Goal: Task Accomplishment & Management: Manage account settings

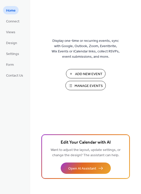
click at [80, 88] on span "Manage Events" at bounding box center [89, 86] width 28 height 5
click at [11, 43] on span "Design" at bounding box center [11, 43] width 11 height 5
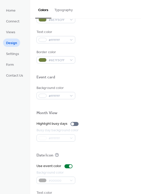
scroll to position [216, 0]
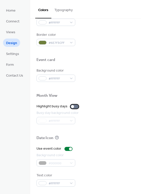
click at [73, 106] on div at bounding box center [75, 107] width 8 height 4
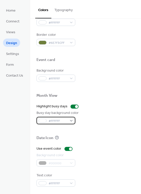
click at [69, 119] on div "#FFFFFF" at bounding box center [56, 120] width 39 height 7
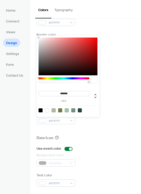
click at [54, 109] on div at bounding box center [54, 111] width 4 height 4
type input "*******"
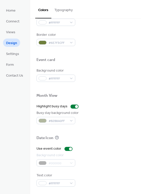
click at [108, 114] on div "Busy day background color #B2B8A0FF" at bounding box center [86, 118] width 98 height 14
click at [63, 120] on span "#B2B8A0FF" at bounding box center [58, 121] width 19 height 5
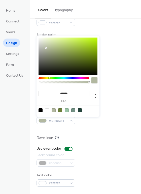
click at [46, 110] on div at bounding box center [47, 111] width 4 height 4
type input "*******"
click at [107, 104] on div "Highlight busy days" at bounding box center [86, 106] width 98 height 5
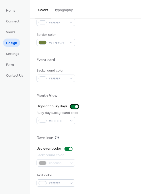
click at [71, 106] on div at bounding box center [75, 107] width 8 height 4
click at [61, 13] on button "Typography" at bounding box center [63, 9] width 24 height 18
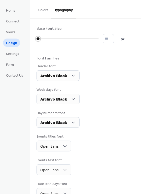
drag, startPoint x: 38, startPoint y: 39, endPoint x: 32, endPoint y: 39, distance: 5.8
click at [32, 39] on div "Base Font Size * px Font Families Header font Archivo Black Week days font Arch…" at bounding box center [85, 125] width 111 height 212
click at [14, 31] on span "Views" at bounding box center [10, 32] width 9 height 5
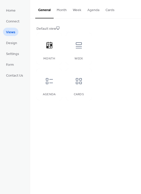
click at [59, 10] on button "Month" at bounding box center [62, 9] width 16 height 18
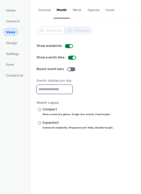
click at [68, 88] on input "**" at bounding box center [55, 89] width 36 height 9
click at [39, 110] on div at bounding box center [39, 109] width 3 height 3
click at [39, 123] on div at bounding box center [39, 123] width 3 height 3
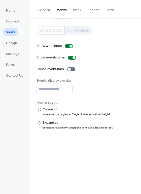
click at [73, 12] on button "Week" at bounding box center [77, 9] width 15 height 18
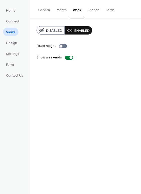
click at [90, 12] on button "Agenda" at bounding box center [94, 9] width 18 height 18
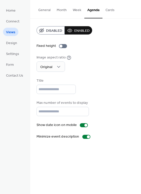
click at [63, 10] on button "Month" at bounding box center [62, 9] width 16 height 18
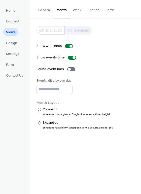
click at [77, 9] on button "Week" at bounding box center [77, 9] width 15 height 18
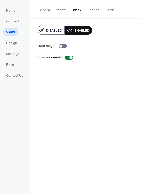
click at [91, 13] on button "Agenda" at bounding box center [94, 9] width 18 height 18
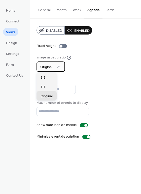
click at [57, 68] on icon at bounding box center [58, 66] width 5 height 5
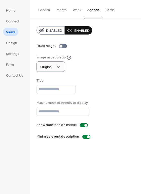
click at [75, 73] on div "Disabled Enabled Fixed height Image aspect ratio Original Title Max number of e…" at bounding box center [86, 82] width 98 height 113
click at [108, 10] on button "Cards" at bounding box center [110, 9] width 15 height 18
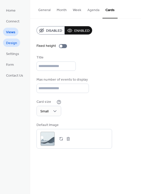
click at [16, 43] on span "Design" at bounding box center [11, 43] width 11 height 5
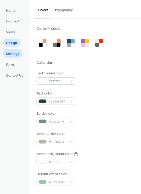
click at [16, 54] on span "Settings" at bounding box center [12, 53] width 13 height 5
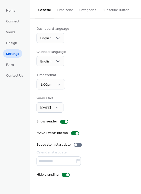
click at [68, 9] on button "Time zone" at bounding box center [65, 9] width 23 height 18
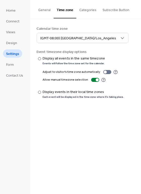
click at [48, 8] on button "General" at bounding box center [44, 9] width 18 height 18
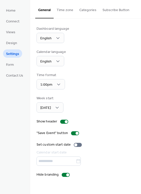
click at [67, 6] on button "Time zone" at bounding box center [65, 9] width 23 height 18
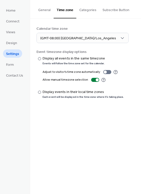
click at [87, 12] on button "Categories" at bounding box center [87, 9] width 23 height 18
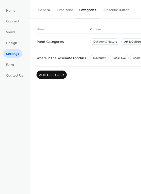
click at [106, 10] on button "Subscribe Button" at bounding box center [116, 9] width 33 height 18
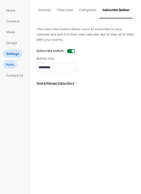
click at [12, 64] on span "Form" at bounding box center [10, 64] width 8 height 5
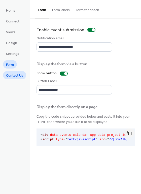
click at [11, 76] on span "Contact Us" at bounding box center [14, 75] width 17 height 5
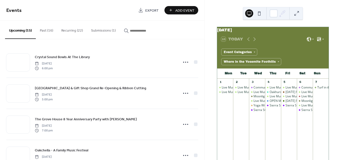
click at [105, 30] on button "Submissions (1)" at bounding box center [103, 29] width 33 height 18
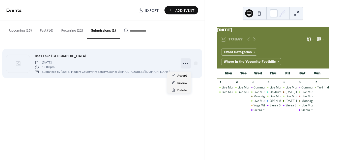
click at [185, 66] on icon at bounding box center [186, 63] width 8 height 8
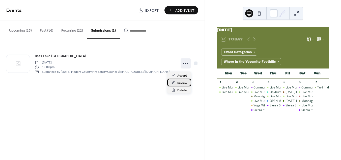
click at [183, 82] on span "Review" at bounding box center [182, 82] width 10 height 5
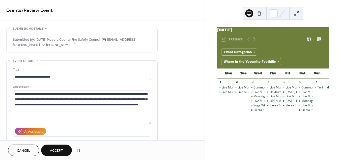
click at [44, 39] on span "Submitted by: Easter Madera County Fire Safety Council info@easternmaderacounty…" at bounding box center [82, 42] width 138 height 11
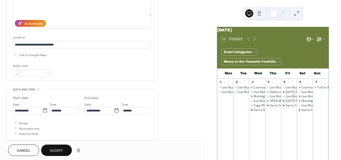
scroll to position [108, 0]
click at [16, 53] on div at bounding box center [15, 54] width 3 height 3
click at [46, 72] on div at bounding box center [32, 72] width 39 height 7
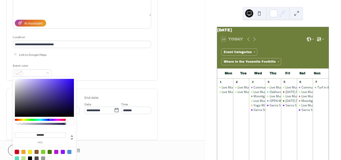
click at [15, 151] on div at bounding box center [17, 152] width 4 height 4
type input "*******"
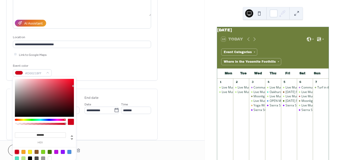
click at [85, 78] on div "**********" at bounding box center [82, 17] width 138 height 128
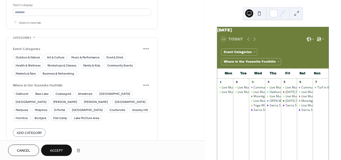
scroll to position [336, 0]
click at [33, 54] on span "Outdoor & Nature" at bounding box center [28, 56] width 24 height 5
click at [107, 63] on span "Community Events" at bounding box center [120, 64] width 26 height 5
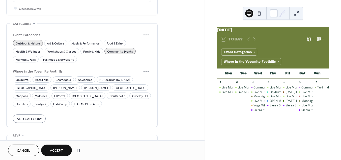
scroll to position [371, 0]
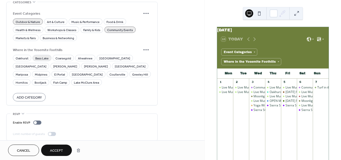
click at [45, 56] on span "Bass Lake" at bounding box center [41, 58] width 13 height 5
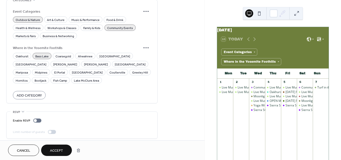
click at [55, 148] on span "Accept" at bounding box center [56, 150] width 13 height 5
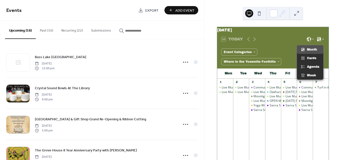
click at [318, 42] on icon at bounding box center [319, 39] width 5 height 5
click at [310, 51] on div "Month" at bounding box center [310, 49] width 27 height 9
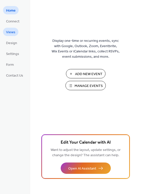
click at [13, 32] on span "Views" at bounding box center [10, 32] width 9 height 5
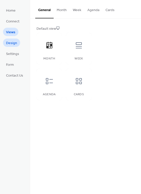
click at [16, 43] on span "Design" at bounding box center [11, 43] width 11 height 5
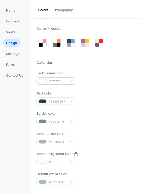
click at [65, 14] on button "Typography" at bounding box center [63, 9] width 24 height 18
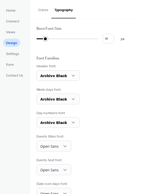
type input "**"
drag, startPoint x: 38, startPoint y: 38, endPoint x: 50, endPoint y: 41, distance: 11.9
click at [50, 41] on div at bounding box center [45, 39] width 16 height 8
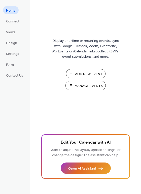
click at [78, 73] on span "Add New Event" at bounding box center [89, 74] width 28 height 5
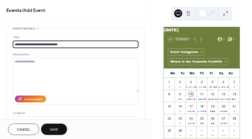
type input "**********"
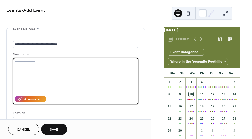
click at [39, 61] on textarea at bounding box center [76, 75] width 126 height 34
paste textarea "**********"
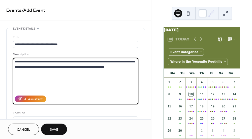
drag, startPoint x: 108, startPoint y: 67, endPoint x: 69, endPoint y: 68, distance: 38.9
click at [69, 68] on textarea "**********" at bounding box center [75, 75] width 124 height 34
click at [108, 66] on textarea "**********" at bounding box center [75, 75] width 124 height 34
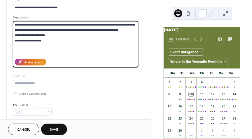
scroll to position [37, 0]
drag, startPoint x: 51, startPoint y: 38, endPoint x: 42, endPoint y: 38, distance: 9.3
click at [42, 38] on textarea "**********" at bounding box center [75, 38] width 124 height 34
type textarea "**********"
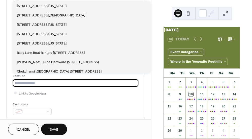
click at [36, 82] on input "text" at bounding box center [76, 82] width 126 height 7
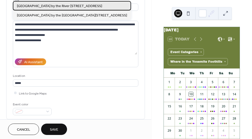
click at [66, 7] on span "Queen's Inn by the River 41139 Highway 41, Oakhurst, CA 93644" at bounding box center [59, 6] width 85 height 5
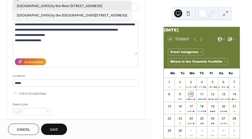
type input "**********"
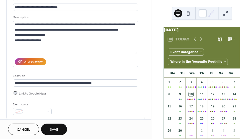
click at [16, 92] on div at bounding box center [15, 93] width 3 height 3
click at [34, 107] on div "Event color" at bounding box center [32, 108] width 39 height 13
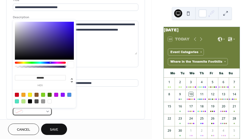
click at [34, 110] on span at bounding box center [34, 111] width 19 height 5
click at [30, 93] on div at bounding box center [30, 95] width 4 height 4
type input "*******"
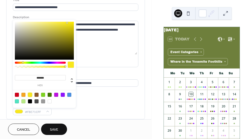
click at [87, 103] on div "Event color #F8E71CFF" at bounding box center [76, 108] width 126 height 13
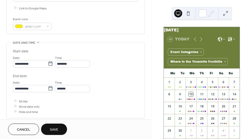
scroll to position [133, 0]
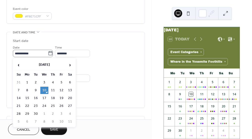
click at [52, 52] on icon at bounding box center [50, 53] width 5 height 5
click at [48, 52] on input "**********" at bounding box center [30, 53] width 35 height 7
click at [54, 91] on td "11" at bounding box center [53, 90] width 8 height 7
type input "**********"
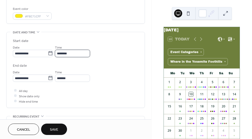
click at [64, 54] on input "********" at bounding box center [72, 53] width 35 height 7
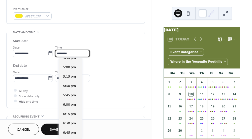
scroll to position [639, 0]
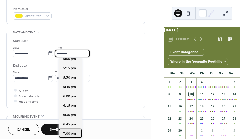
click at [71, 131] on span "7:00 pm" at bounding box center [69, 133] width 13 height 5
type input "*******"
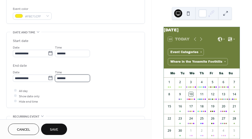
click at [65, 75] on input "*******" at bounding box center [72, 77] width 35 height 7
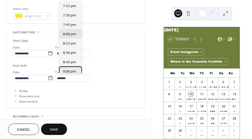
click at [66, 68] on div "9:00 pm" at bounding box center [70, 70] width 23 height 9
type input "*******"
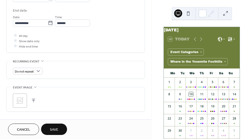
scroll to position [188, 0]
click at [33, 69] on div "Do not repeat" at bounding box center [28, 70] width 30 height 7
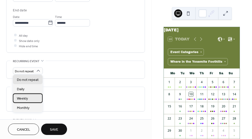
click at [32, 98] on div "Weekly" at bounding box center [28, 97] width 30 height 9
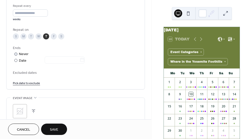
scroll to position [266, 0]
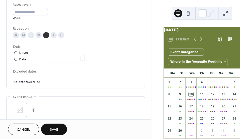
click at [23, 106] on icon at bounding box center [20, 110] width 8 height 8
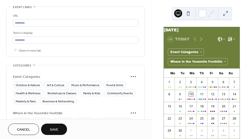
scroll to position [389, 0]
click at [73, 83] on span "Music & Performance" at bounding box center [85, 84] width 28 height 5
click at [56, 84] on span "Art & Culture" at bounding box center [56, 84] width 18 height 5
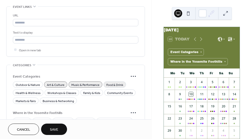
click at [109, 83] on span "Food & Drink" at bounding box center [115, 84] width 17 height 5
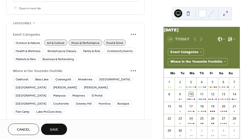
scroll to position [433, 0]
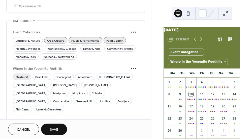
click at [26, 75] on span "Oakhurst" at bounding box center [22, 76] width 13 height 5
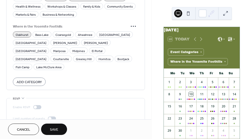
click at [55, 127] on span "Save" at bounding box center [54, 129] width 8 height 5
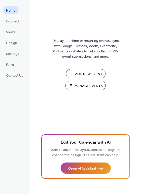
click at [81, 88] on span "Manage Events" at bounding box center [89, 86] width 28 height 5
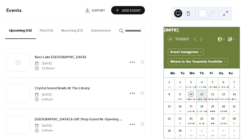
click at [200, 100] on div "11" at bounding box center [202, 96] width 11 height 12
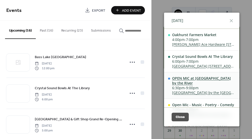
click at [187, 79] on div "OPEN MIC at [GEOGRAPHIC_DATA] by the River" at bounding box center [203, 81] width 63 height 10
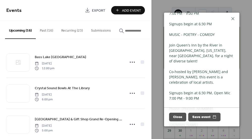
scroll to position [141, 0]
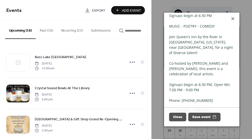
click at [234, 18] on icon at bounding box center [233, 19] width 6 height 6
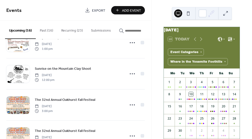
scroll to position [300, 0]
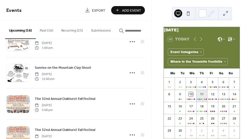
click at [200, 98] on div "11" at bounding box center [202, 96] width 11 height 12
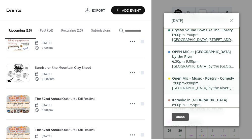
scroll to position [31, 0]
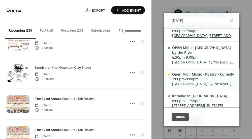
click at [193, 72] on div "Open Mic - Music - Poetry - Comedy" at bounding box center [203, 74] width 63 height 5
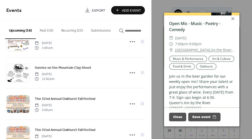
scroll to position [0, 0]
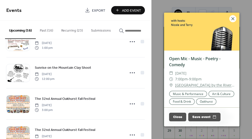
click at [236, 16] on div at bounding box center [233, 18] width 7 height 7
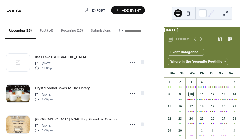
click at [65, 30] on button "Recurring (23)" at bounding box center [72, 29] width 30 height 18
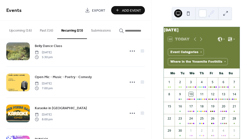
scroll to position [539, 0]
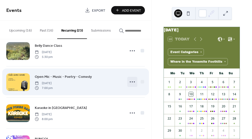
click at [132, 81] on icon at bounding box center [132, 82] width 8 height 8
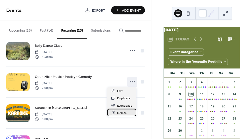
click at [127, 113] on div "Delete" at bounding box center [121, 112] width 29 height 7
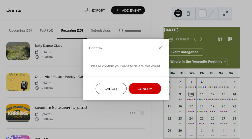
click at [139, 90] on span "Confirm" at bounding box center [145, 88] width 15 height 5
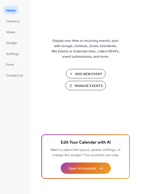
click at [87, 85] on span "Manage Events" at bounding box center [89, 86] width 28 height 5
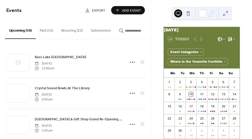
click at [78, 29] on button "Recurring (22)" at bounding box center [72, 29] width 30 height 18
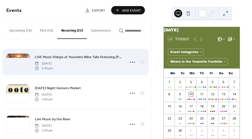
scroll to position [16, 0]
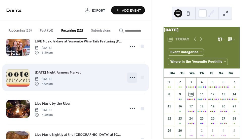
click at [133, 78] on icon at bounding box center [132, 77] width 8 height 8
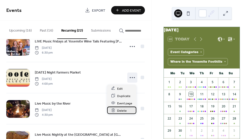
click at [127, 110] on div "Delete" at bounding box center [121, 110] width 29 height 7
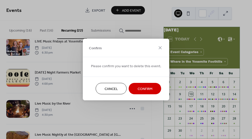
click at [146, 89] on span "Confirm" at bounding box center [145, 88] width 15 height 5
